Goal: Information Seeking & Learning: Check status

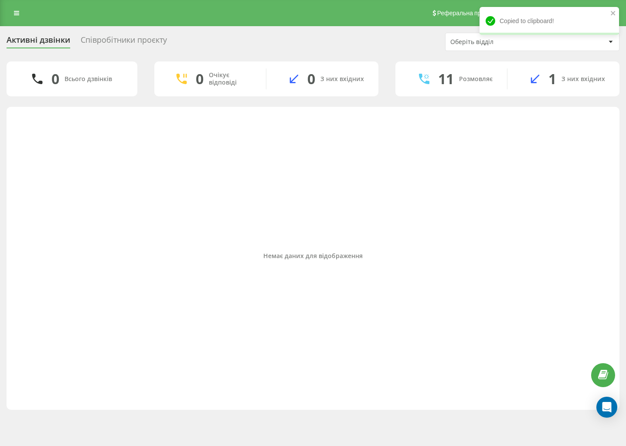
click at [22, 15] on link at bounding box center [17, 13] width 16 height 12
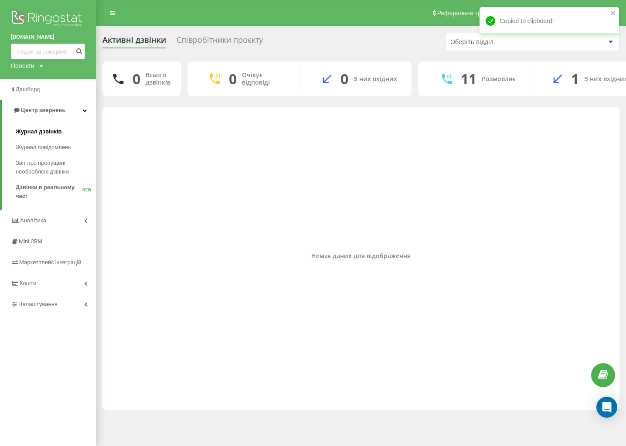
click at [29, 133] on span "Журнал дзвінків" at bounding box center [39, 131] width 46 height 9
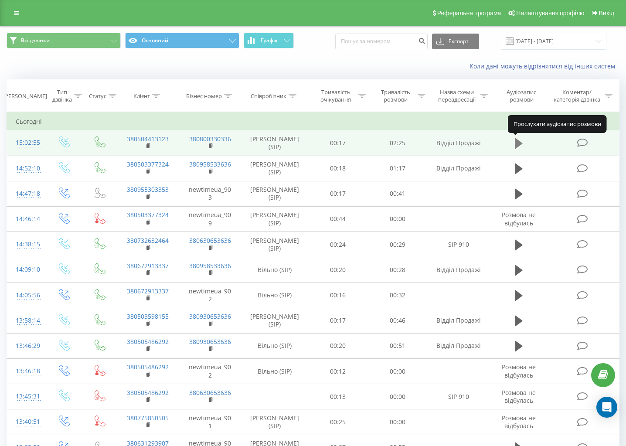
click at [517, 140] on icon at bounding box center [518, 143] width 8 height 10
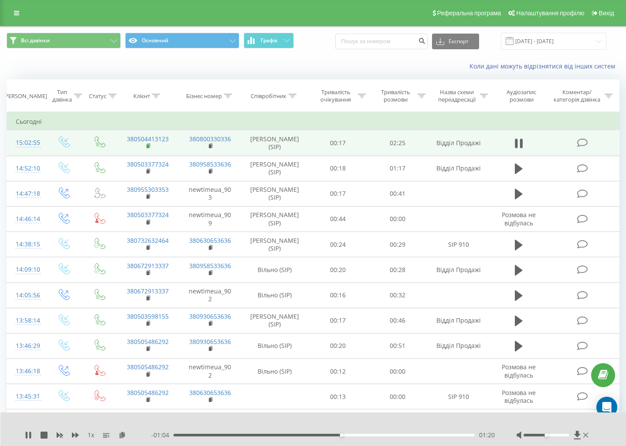
click at [147, 146] on rect at bounding box center [147, 146] width 3 height 4
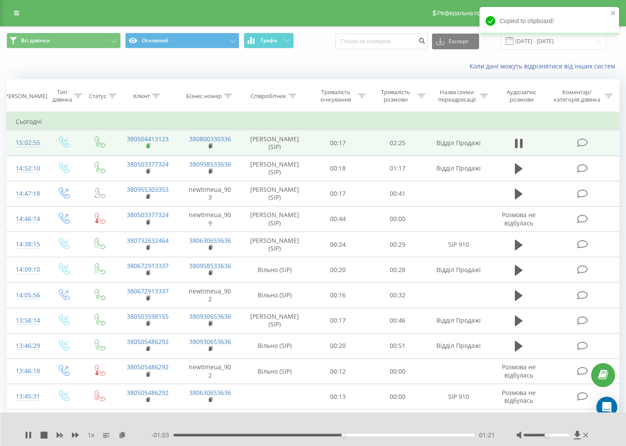
click at [148, 144] on rect at bounding box center [147, 146] width 3 height 4
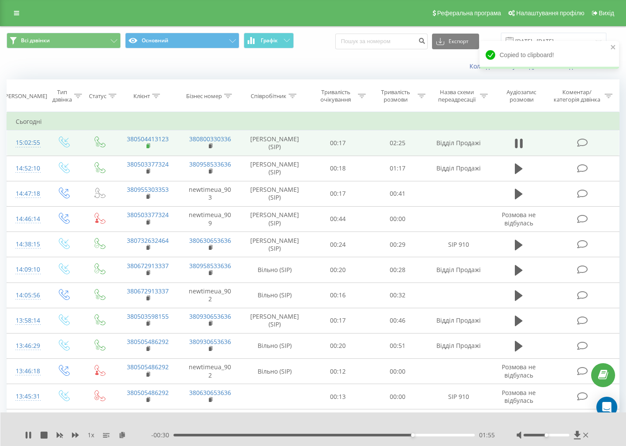
click at [148, 145] on rect at bounding box center [147, 146] width 3 height 4
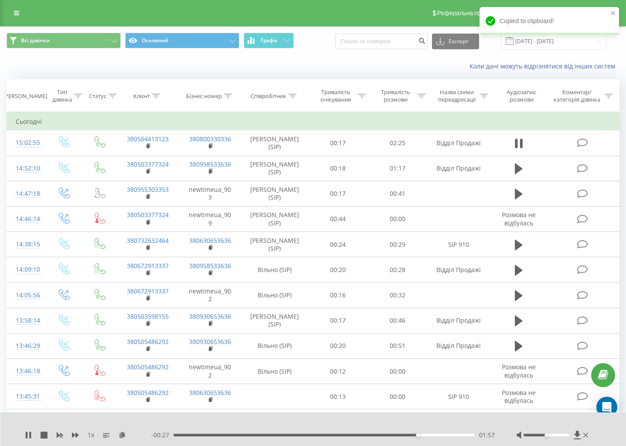
click at [32, 432] on div "1 x" at bounding box center [88, 434] width 126 height 9
click at [30, 433] on icon at bounding box center [30, 434] width 2 height 7
